Goal: Transaction & Acquisition: Obtain resource

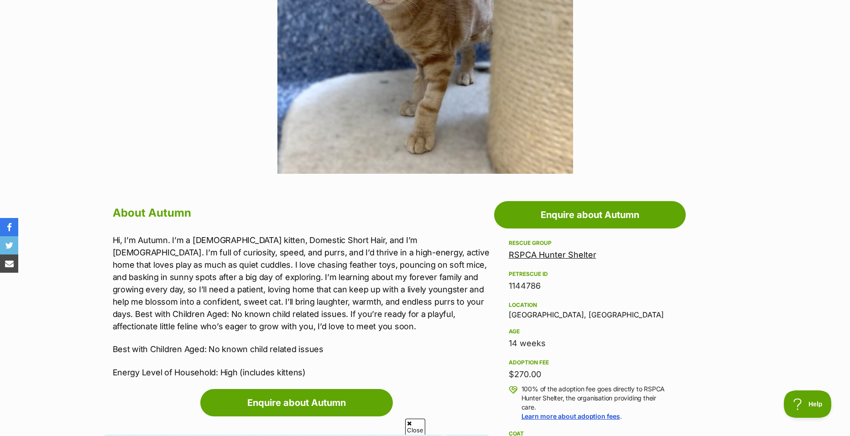
scroll to position [320, 0]
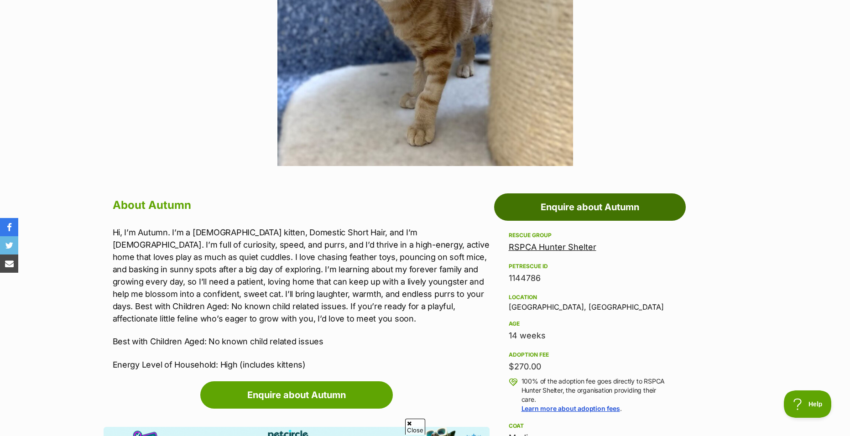
click at [564, 194] on link "Enquire about Autumn" at bounding box center [590, 207] width 192 height 27
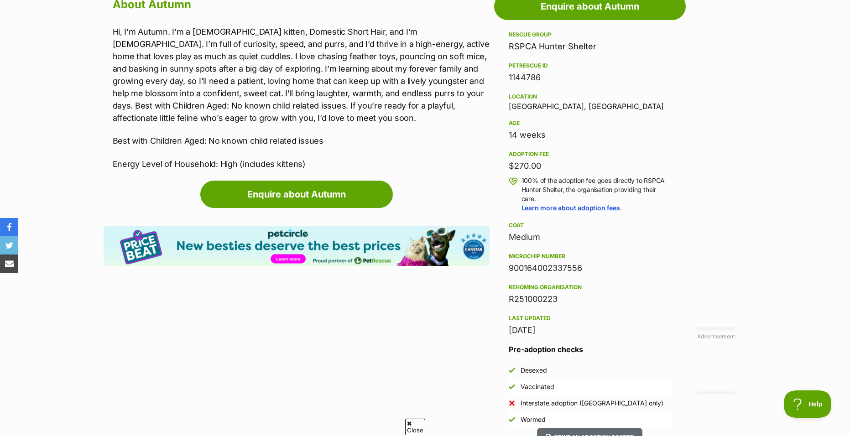
scroll to position [502, 0]
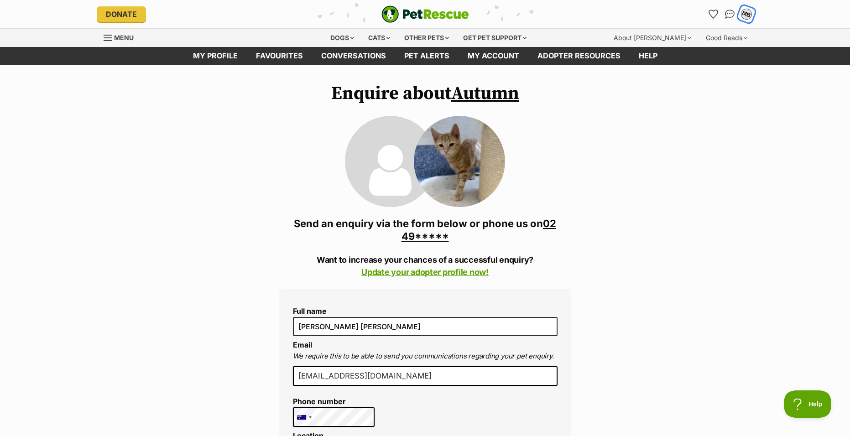
click at [744, 14] on div "MB" at bounding box center [747, 14] width 12 height 12
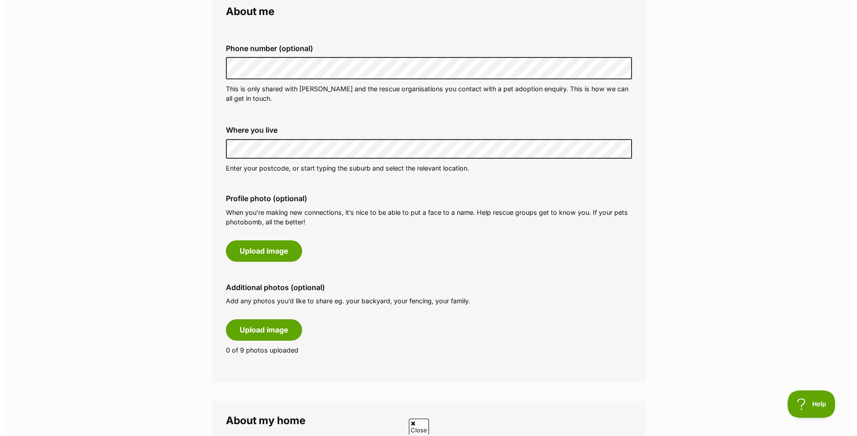
scroll to position [320, 0]
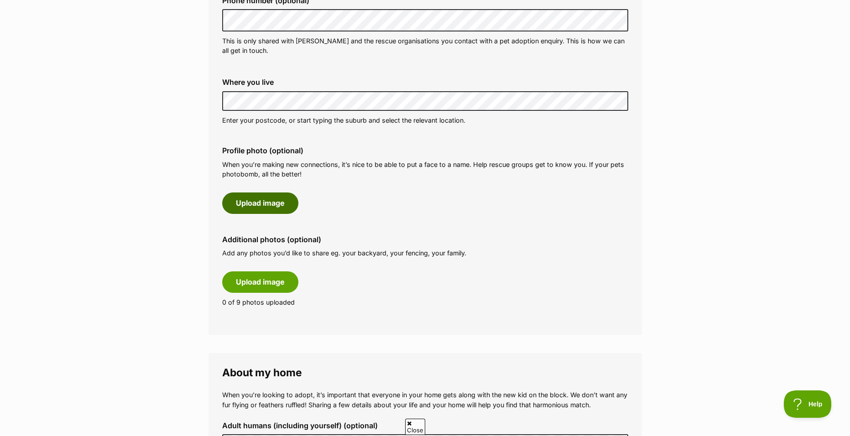
click at [272, 208] on button "Upload image" at bounding box center [260, 203] width 76 height 21
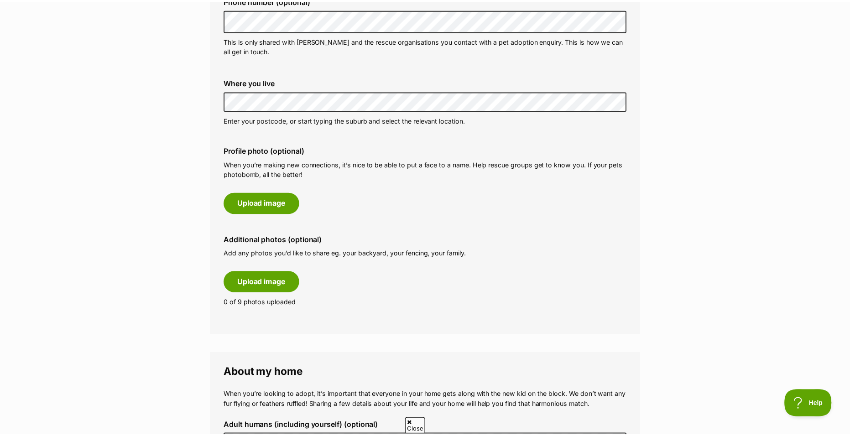
scroll to position [0, 0]
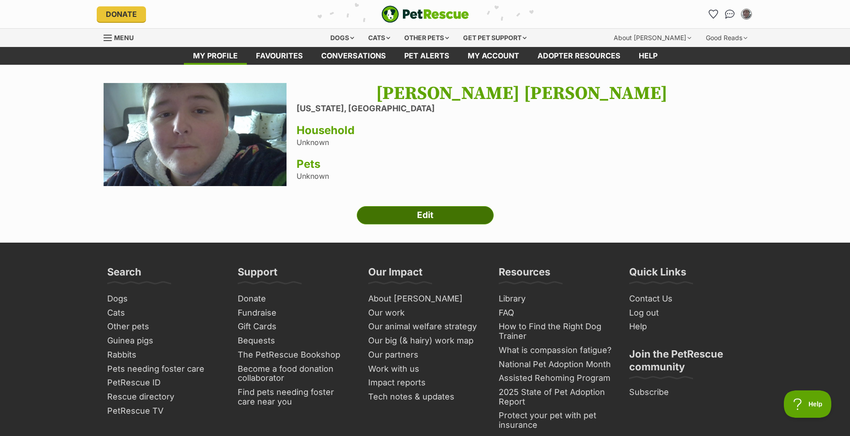
click at [432, 210] on link "Edit" at bounding box center [425, 215] width 137 height 18
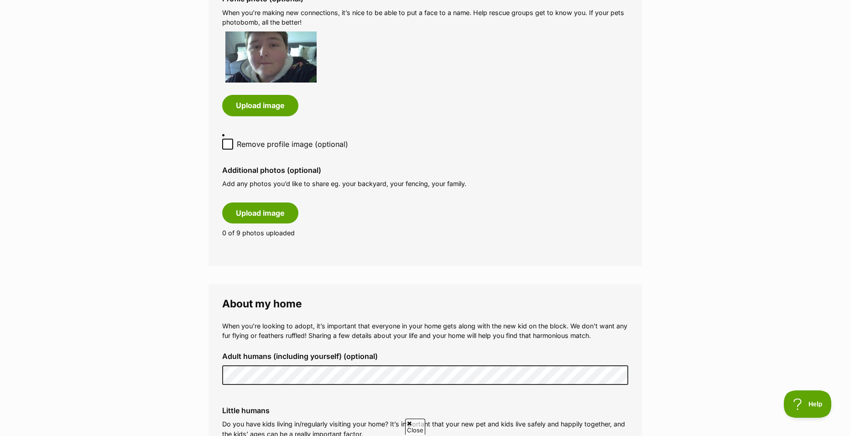
scroll to position [502, 0]
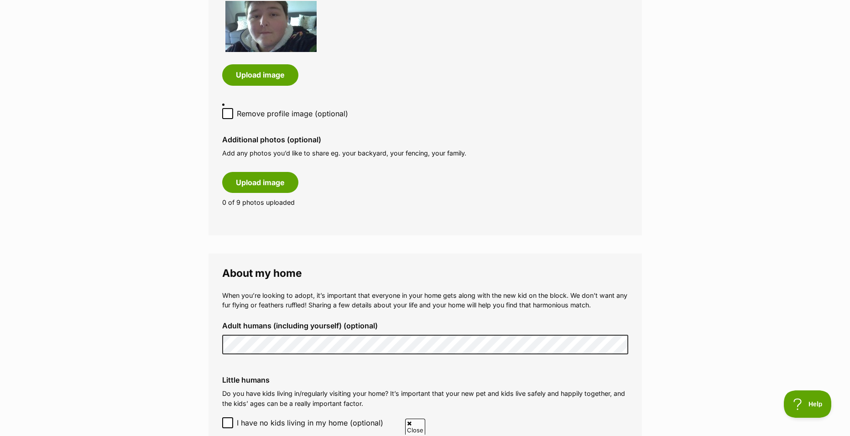
click at [210, 341] on fieldset "About my home When you’re looking to adopt, it’s important that everyone in you…" at bounding box center [426, 420] width 434 height 333
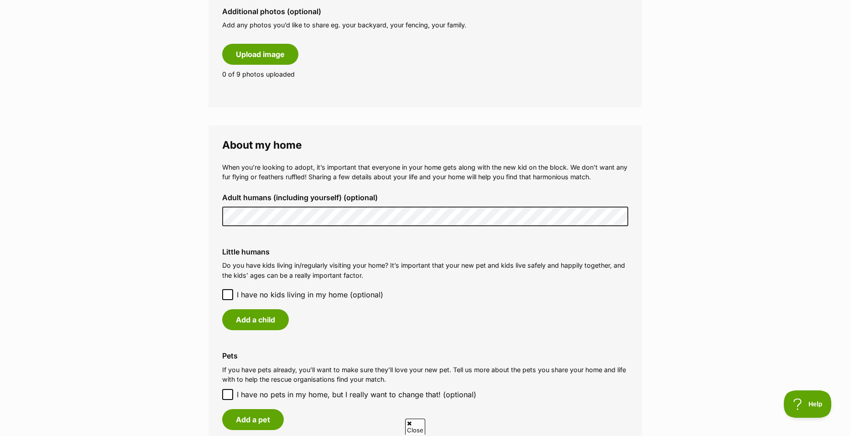
scroll to position [639, 0]
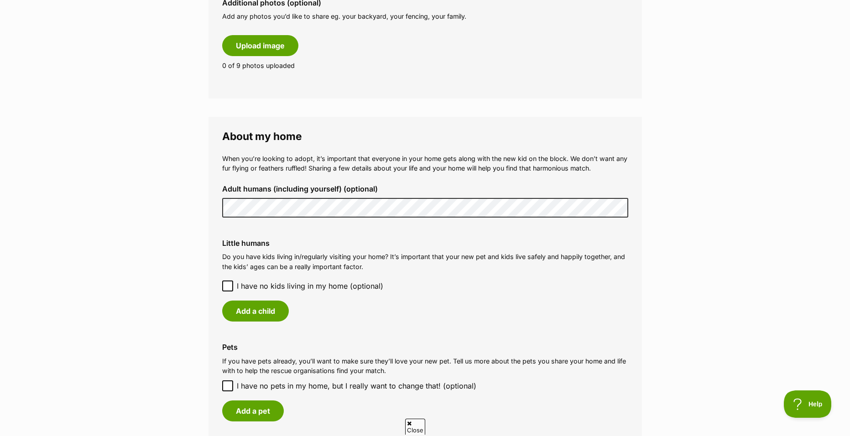
click at [327, 285] on span "I have no kids living in my home (optional)" at bounding box center [310, 286] width 147 height 11
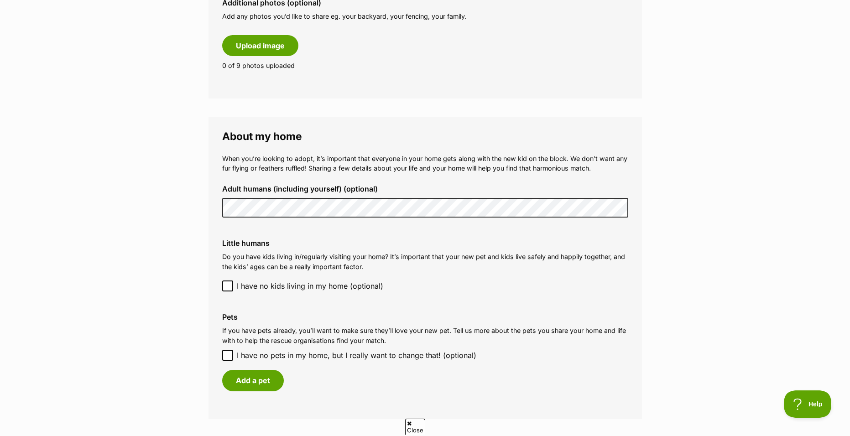
click at [447, 286] on label "I have no kids living in my home (optional)" at bounding box center [425, 286] width 406 height 11
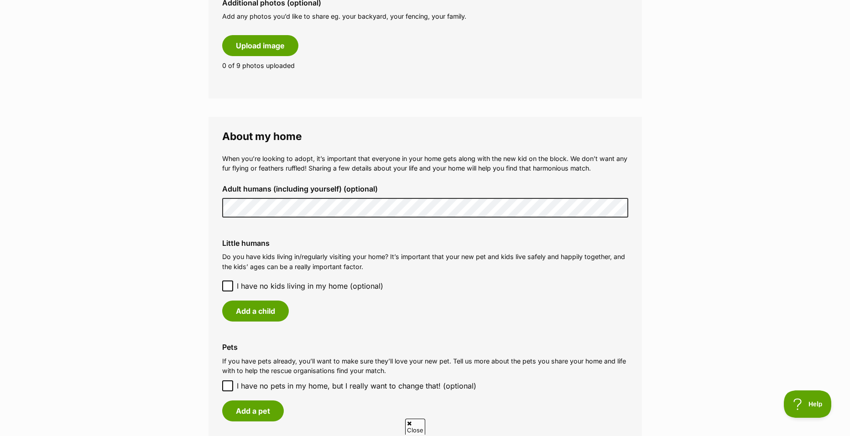
click at [423, 284] on label "I have no kids living in my home (optional)" at bounding box center [425, 286] width 406 height 11
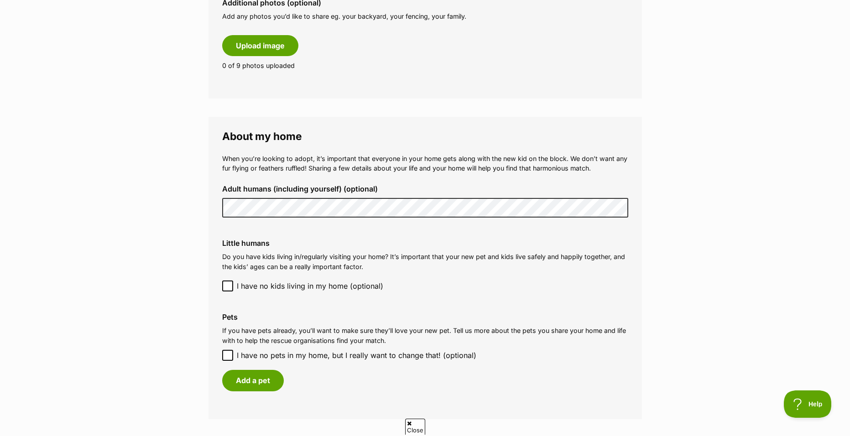
click at [243, 353] on span "I have no pets in my home, but I really want to change that! (optional)" at bounding box center [357, 355] width 240 height 11
click at [233, 353] on input "I have no pets in my home, but I really want to change that! (optional)" at bounding box center [227, 355] width 11 height 11
checkbox input "true"
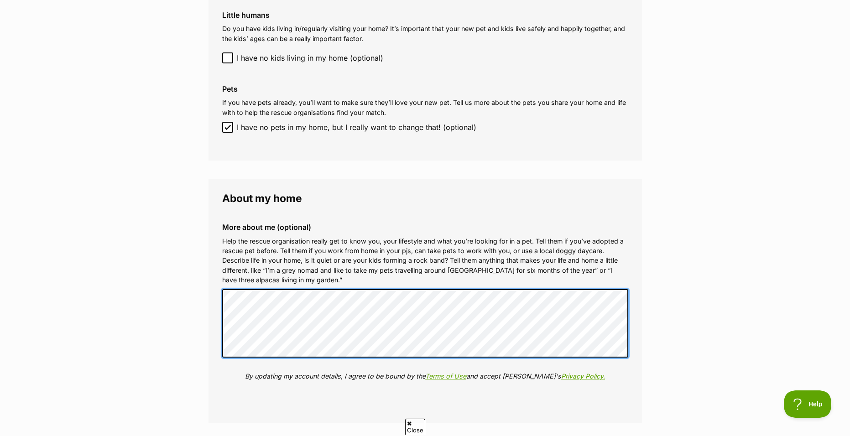
scroll to position [0, 0]
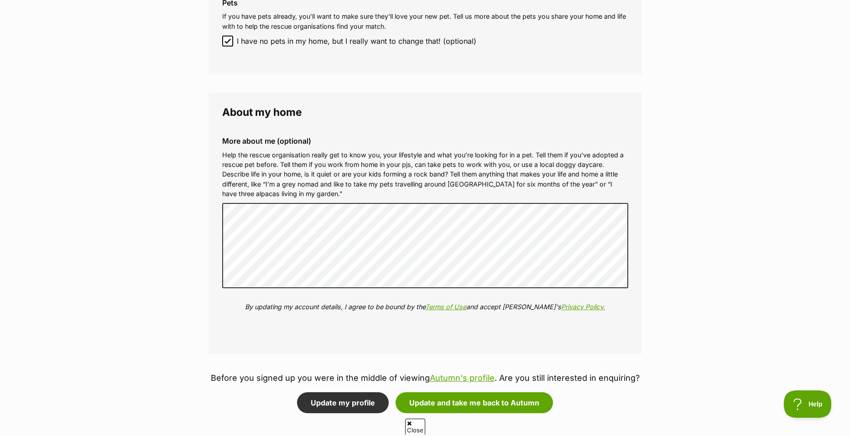
scroll to position [953, 0]
click at [603, 174] on p "Help the rescue organisation really get to know you, your lifestyle and what yo…" at bounding box center [425, 175] width 406 height 49
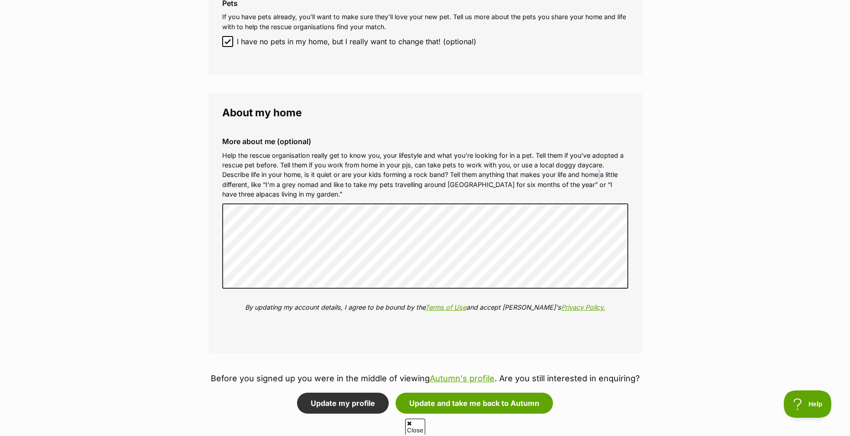
click at [603, 174] on p "Help the rescue organisation really get to know you, your lifestyle and what yo…" at bounding box center [425, 175] width 406 height 49
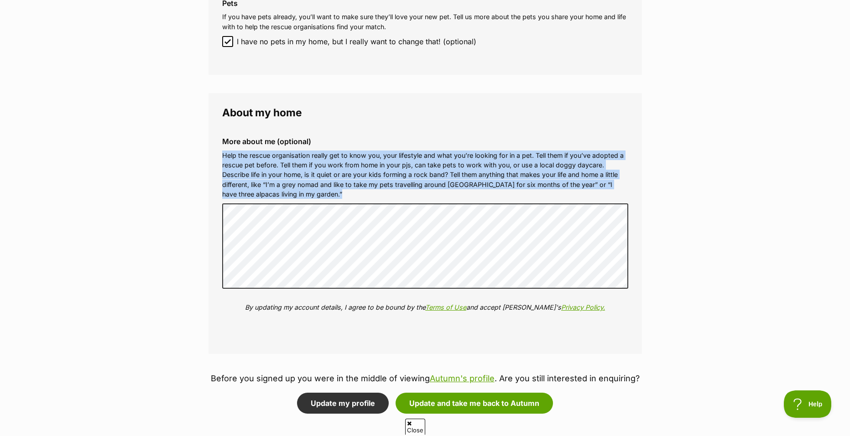
click at [603, 174] on p "Help the rescue organisation really get to know you, your lifestyle and what yo…" at bounding box center [425, 175] width 406 height 49
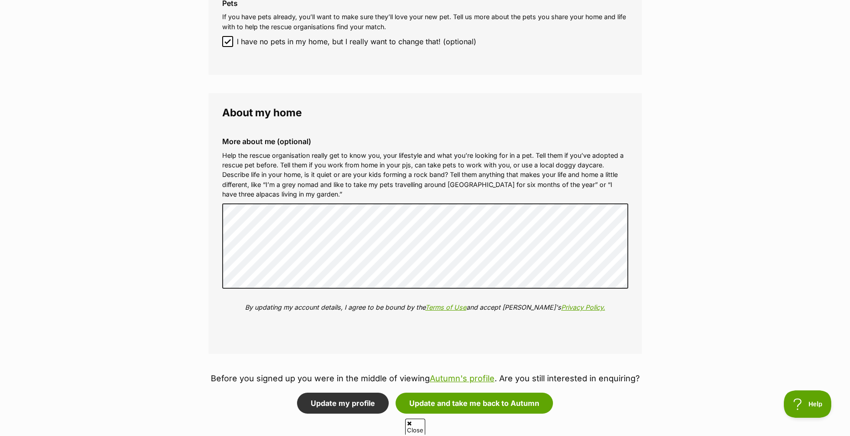
drag, startPoint x: 719, startPoint y: 272, endPoint x: 685, endPoint y: 279, distance: 34.5
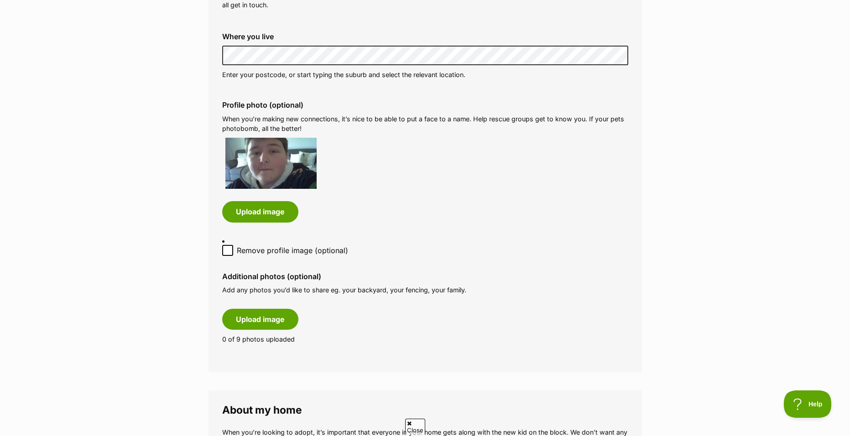
click at [299, 152] on img at bounding box center [271, 163] width 91 height 51
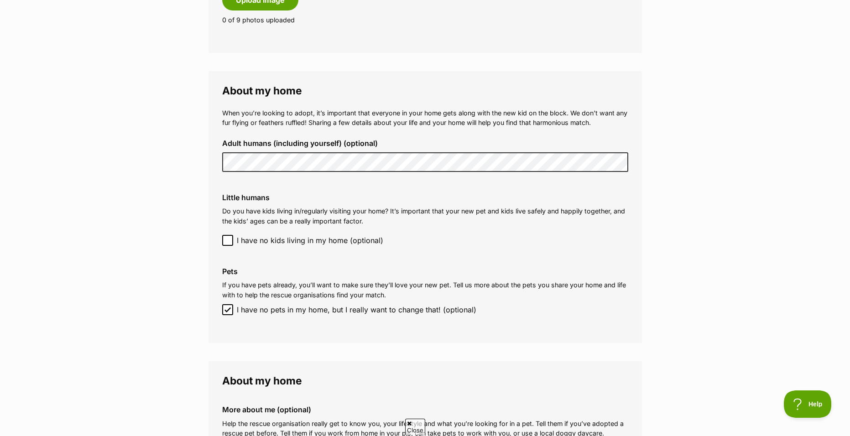
scroll to position [411, 0]
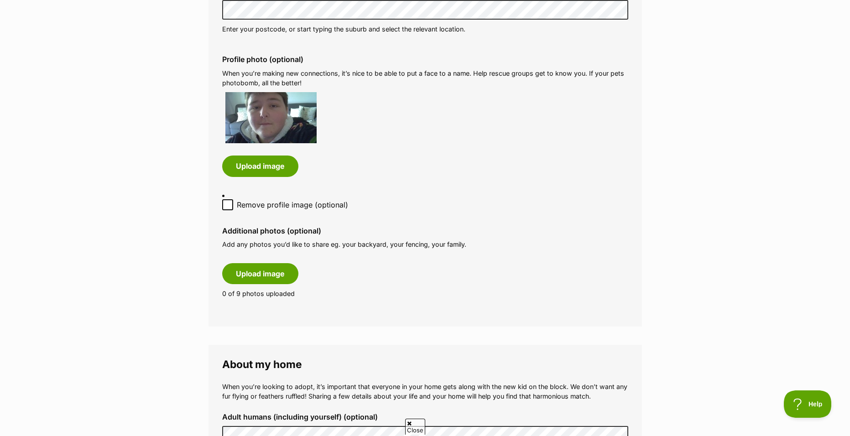
click at [267, 114] on img at bounding box center [271, 117] width 91 height 51
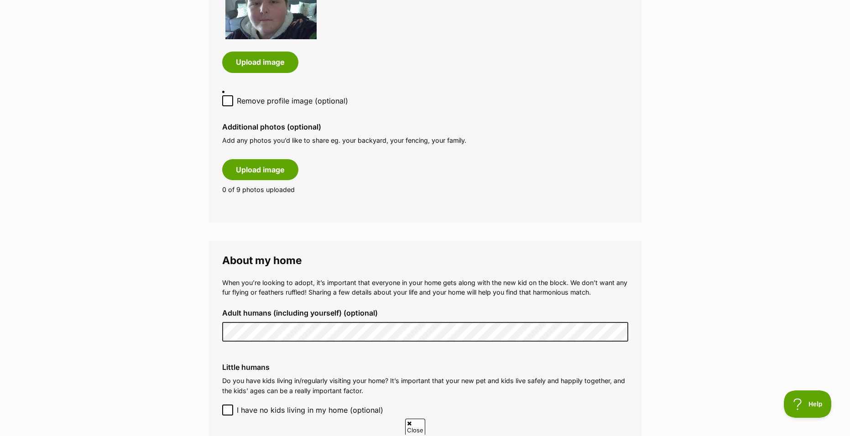
drag, startPoint x: 271, startPoint y: 125, endPoint x: 304, endPoint y: 139, distance: 36.0
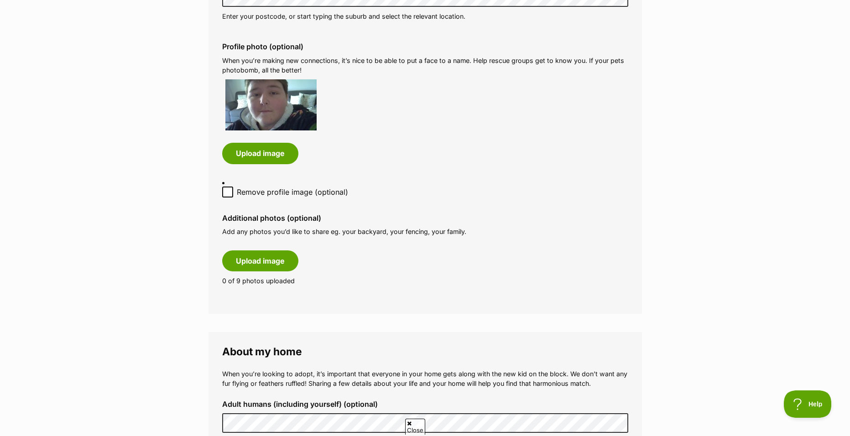
scroll to position [365, 0]
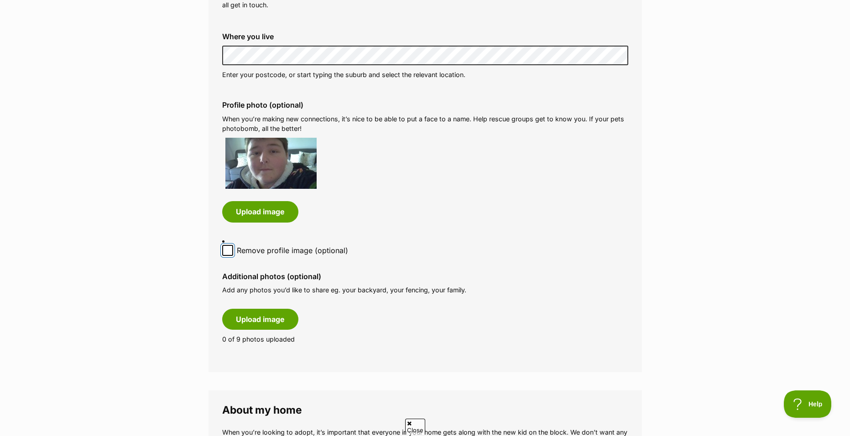
click at [226, 246] on input "Remove profile image (optional)" at bounding box center [227, 250] width 11 height 11
checkbox input "true"
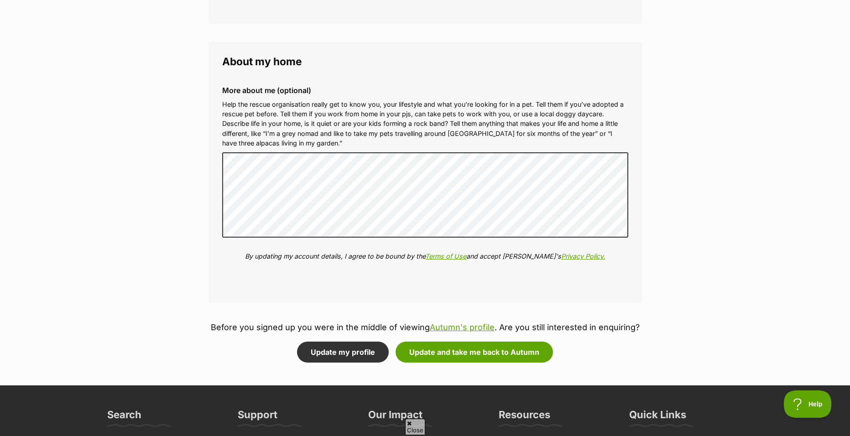
scroll to position [0, 0]
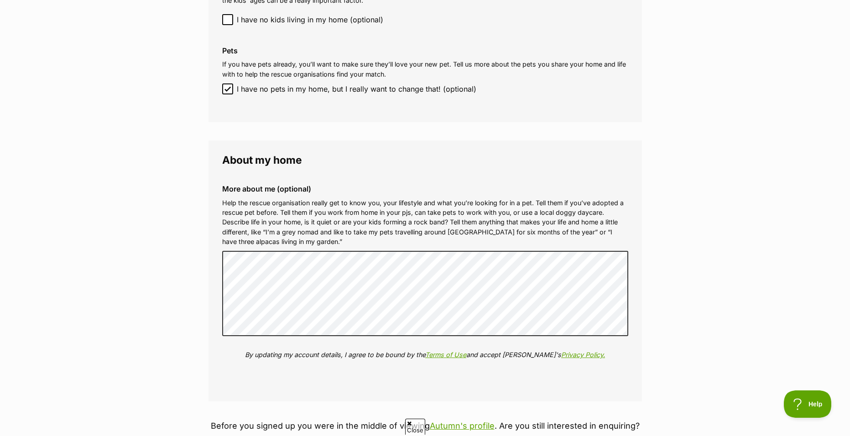
scroll to position [1004, 0]
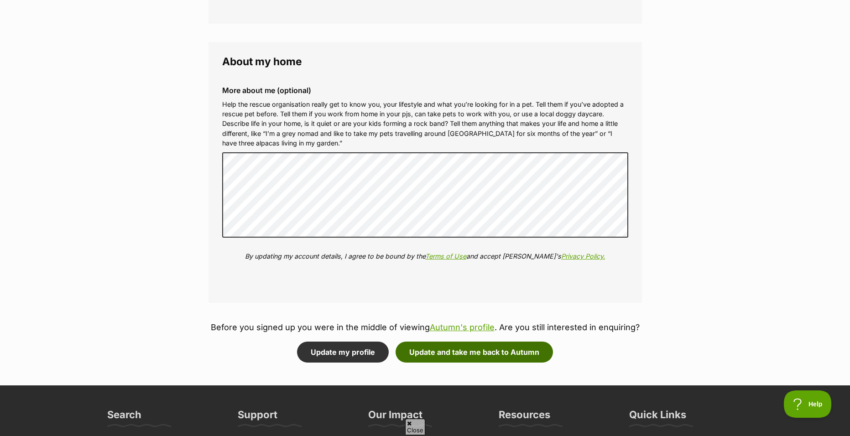
click at [458, 362] on button "Update and take me back to Autumn" at bounding box center [474, 352] width 157 height 21
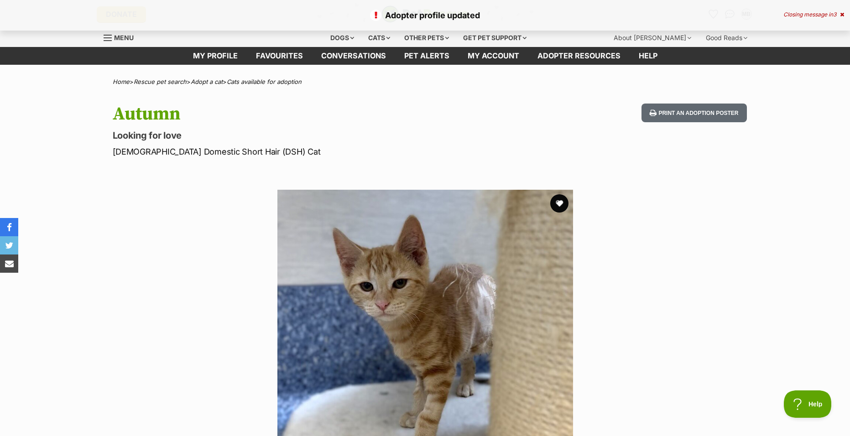
click at [744, 15] on p "Adopter profile updated" at bounding box center [425, 15] width 832 height 12
click at [455, 18] on p "Adopter profile updated" at bounding box center [425, 15] width 832 height 12
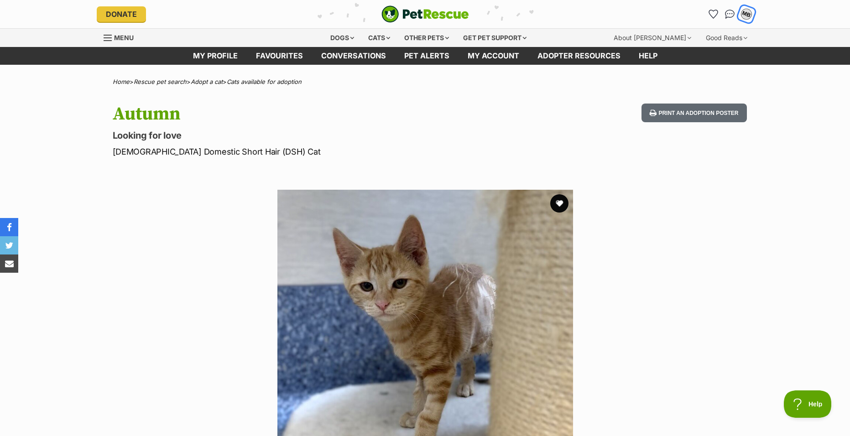
click at [745, 12] on div "MB" at bounding box center [747, 14] width 12 height 12
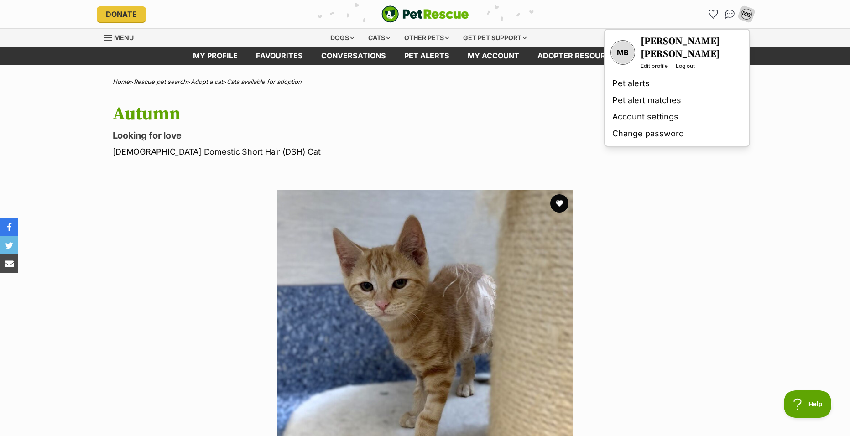
click at [685, 219] on section "Available 1 of 1 images Next Prev 1" at bounding box center [425, 331] width 520 height 310
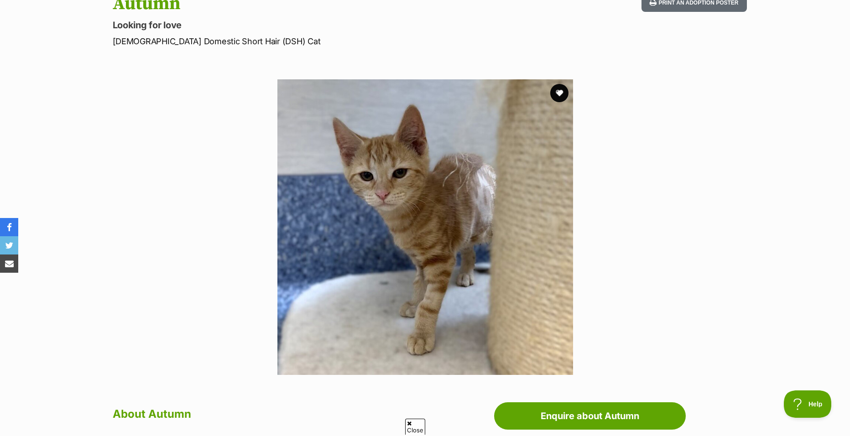
scroll to position [320, 0]
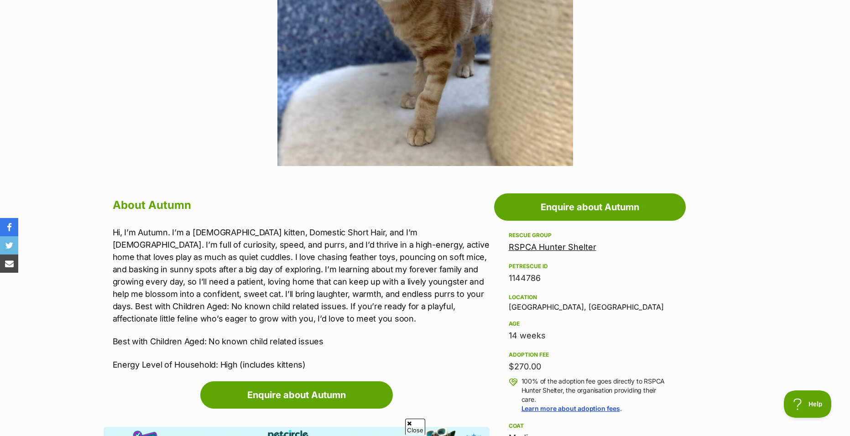
drag, startPoint x: 668, startPoint y: 258, endPoint x: 679, endPoint y: 330, distance: 73.0
click at [679, 330] on aside "Rescue group RSPCA Hunter Shelter PetRescue ID 1144786 Location Rutherford, NSW…" at bounding box center [590, 429] width 192 height 399
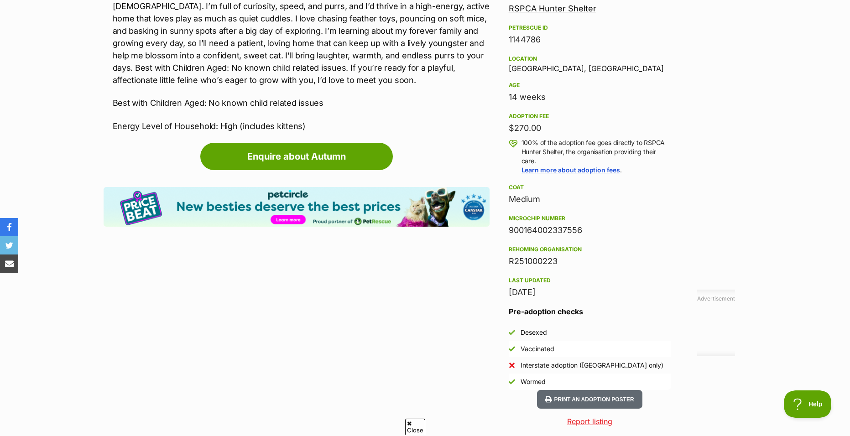
scroll to position [548, 0]
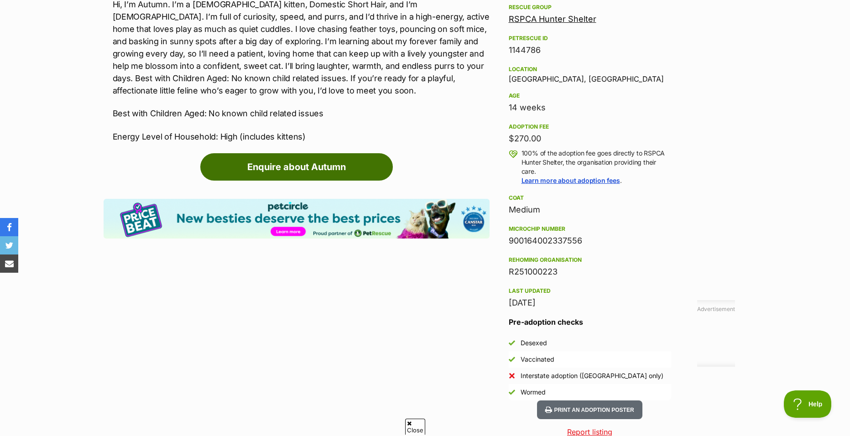
click at [292, 168] on link "Enquire about Autumn" at bounding box center [296, 166] width 193 height 27
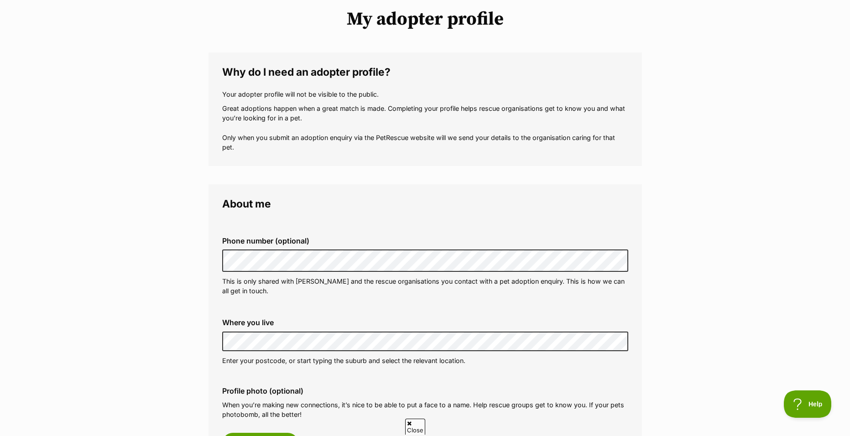
scroll to position [183, 0]
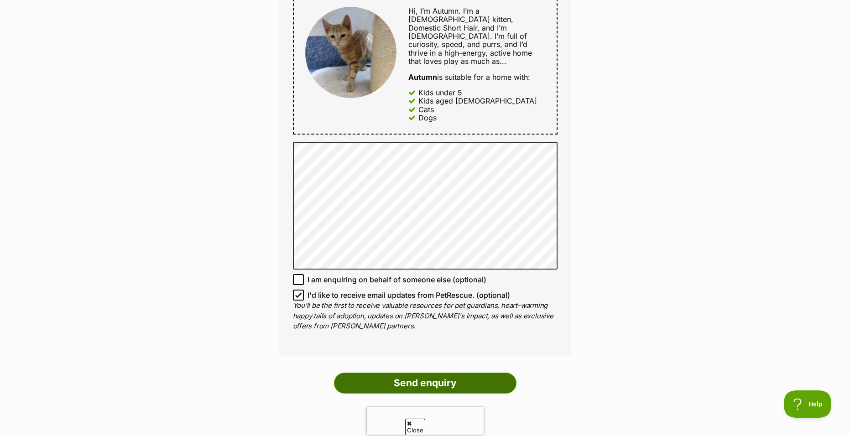
click at [485, 373] on input "Send enquiry" at bounding box center [425, 383] width 183 height 21
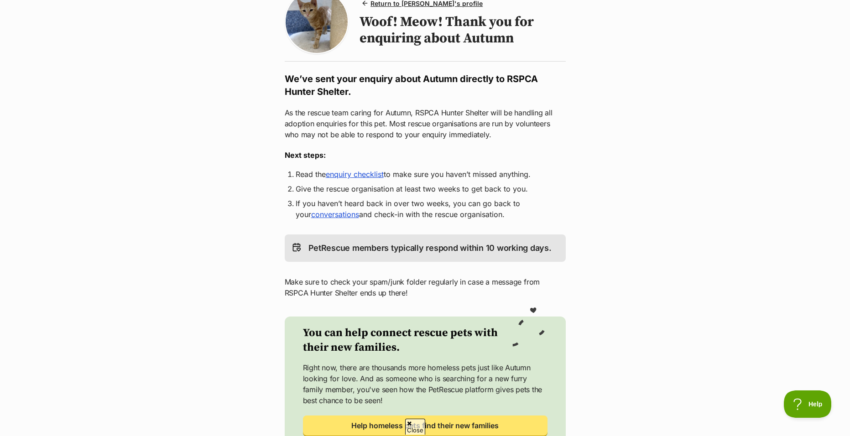
scroll to position [91, 0]
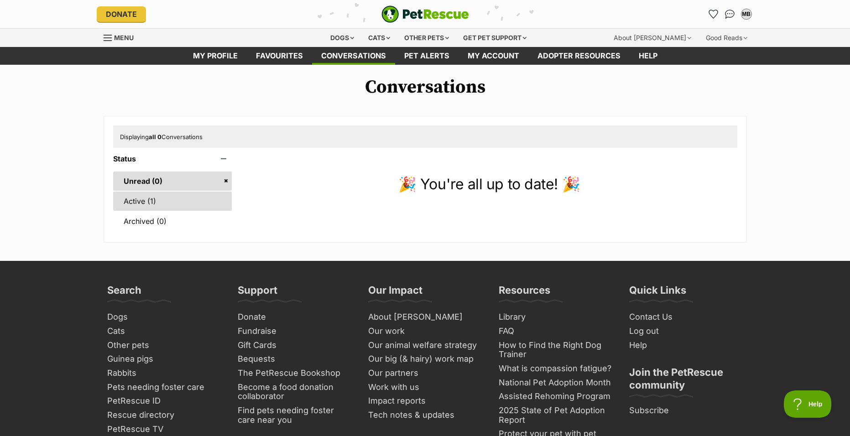
click at [198, 205] on link "Active (1)" at bounding box center [172, 201] width 119 height 19
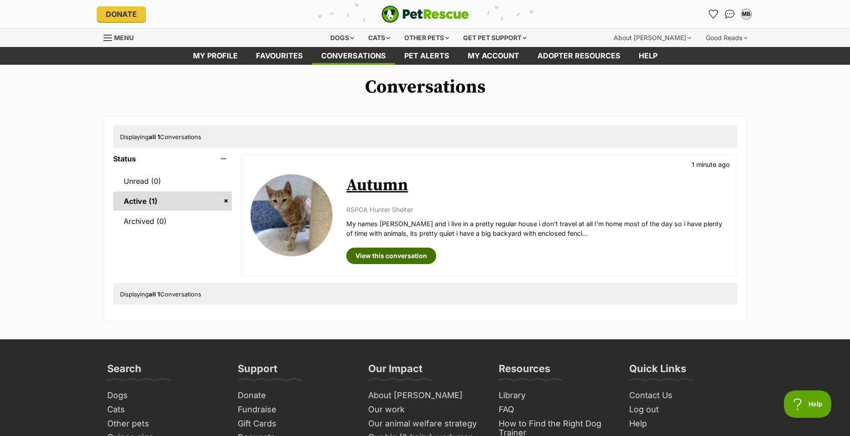
click at [377, 248] on link "View this conversation" at bounding box center [391, 256] width 90 height 16
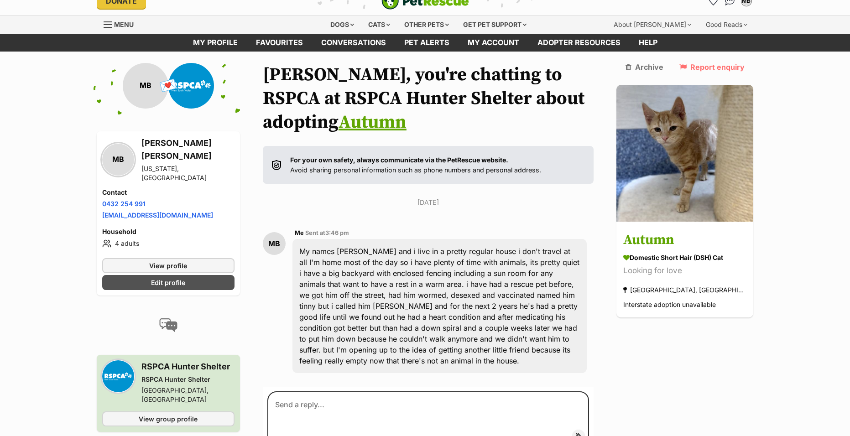
scroll to position [46, 0]
